Goal: Find specific page/section: Find specific page/section

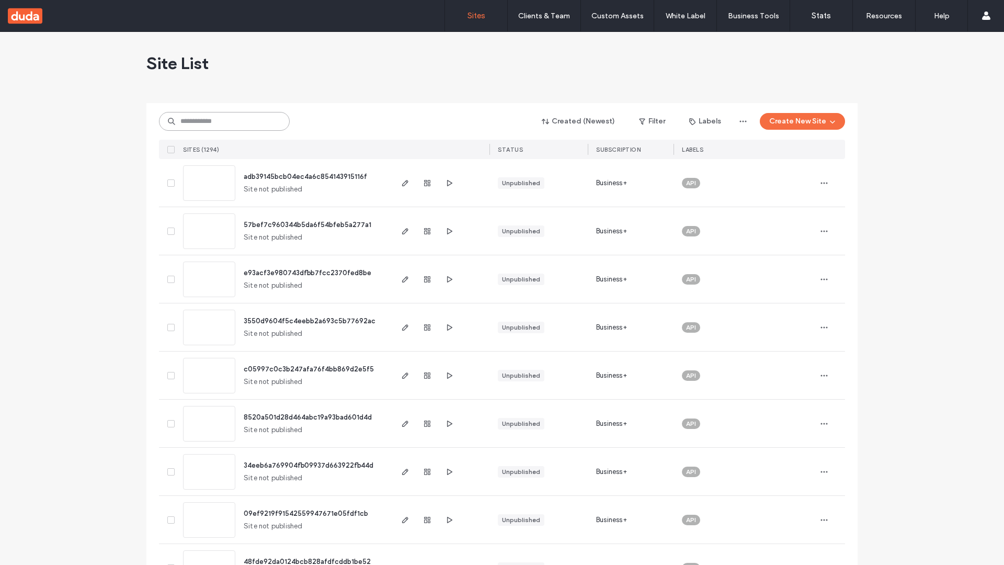
click at [224, 121] on input at bounding box center [224, 121] width 131 height 19
type input "**********"
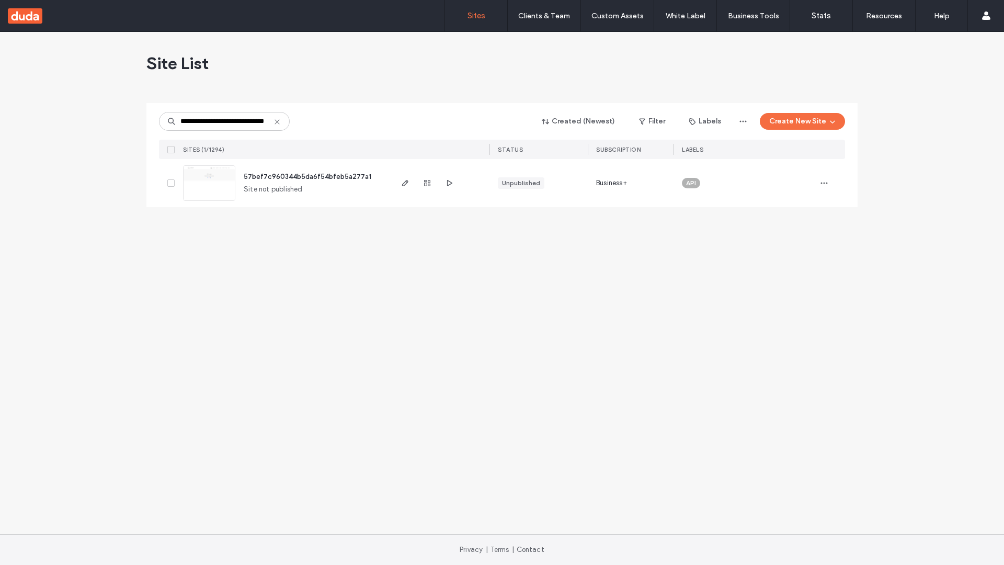
click at [308, 176] on span "57bef7c960344b5da6f54bfeb5a277a1" at bounding box center [308, 177] width 128 height 8
